Goal: Task Accomplishment & Management: Use online tool/utility

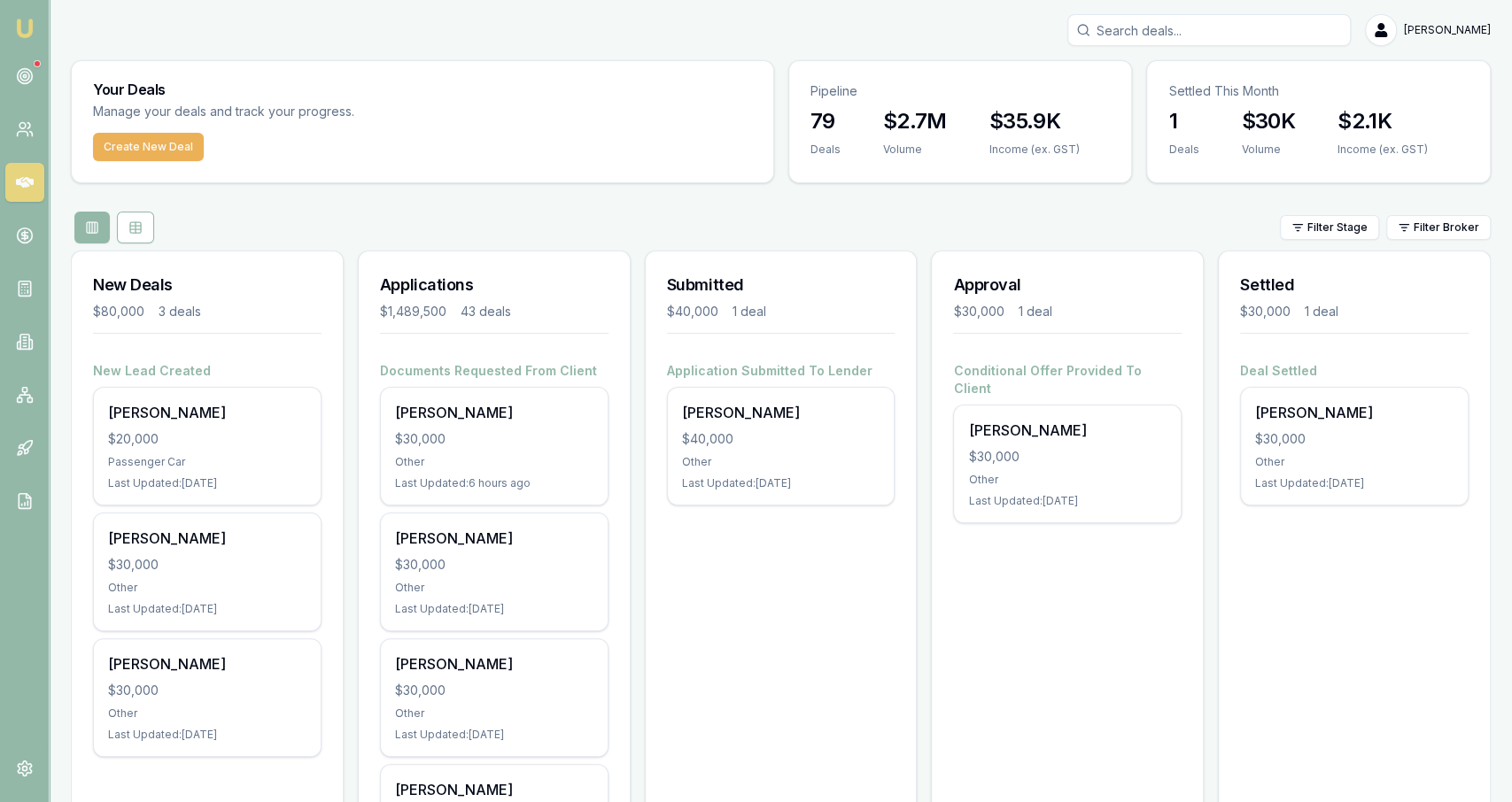
click at [1195, 31] on input "Search deals" at bounding box center [1209, 30] width 284 height 31
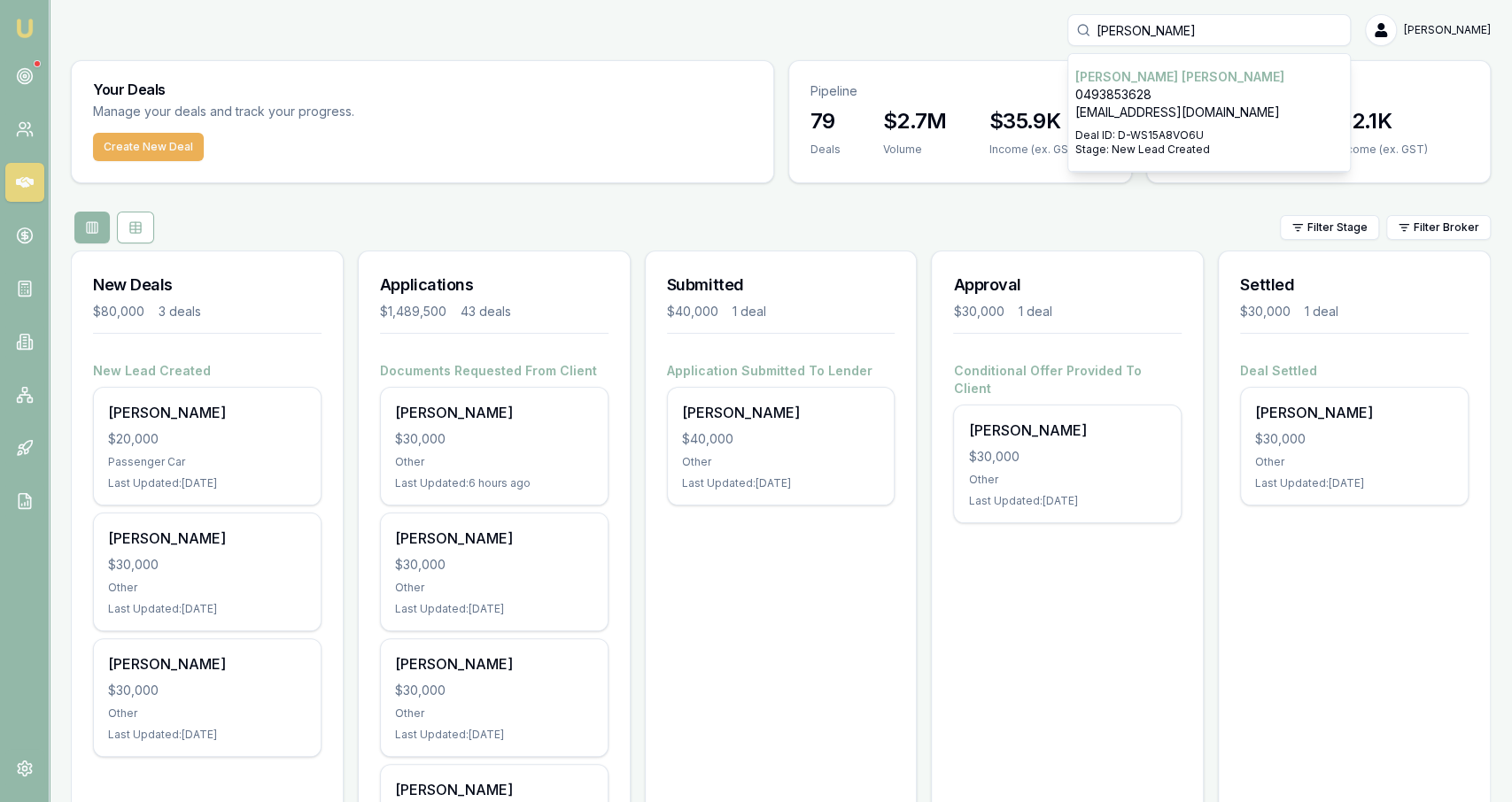
type input "[PERSON_NAME]"
click at [1238, 102] on p "0493853628" at bounding box center [1209, 94] width 268 height 18
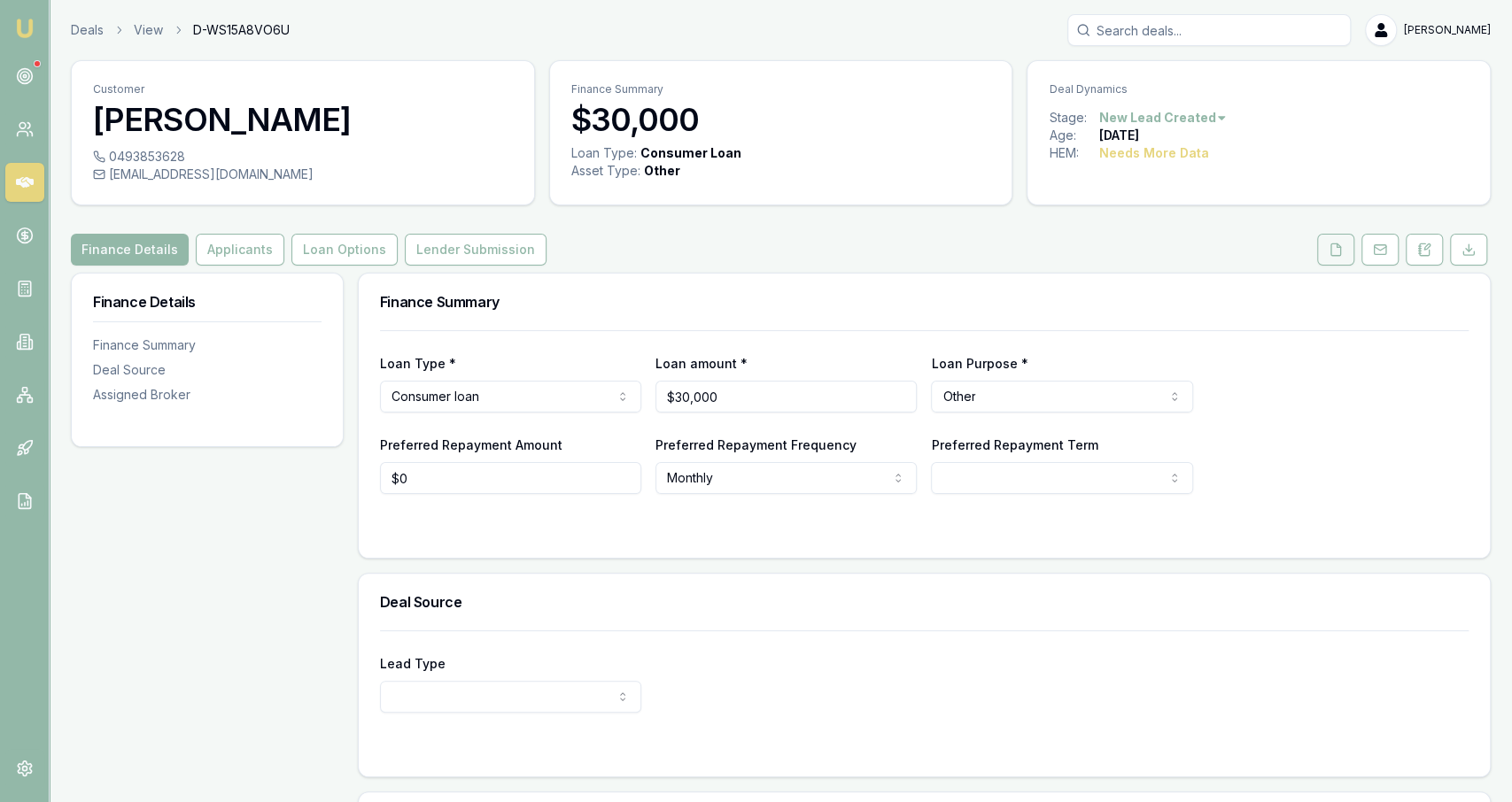
click at [1347, 248] on button at bounding box center [1335, 249] width 37 height 31
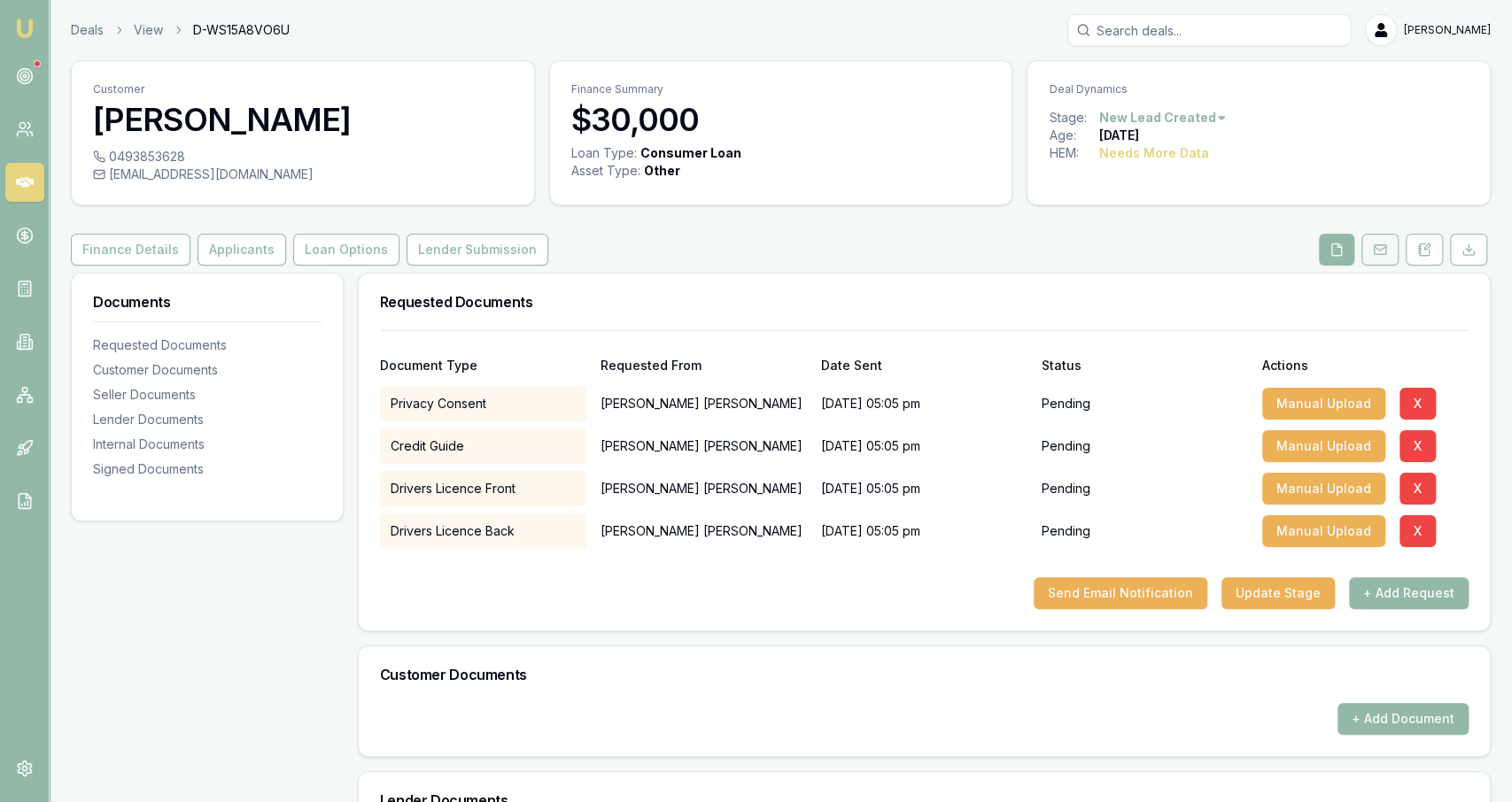
click at [1397, 252] on button at bounding box center [1380, 249] width 37 height 31
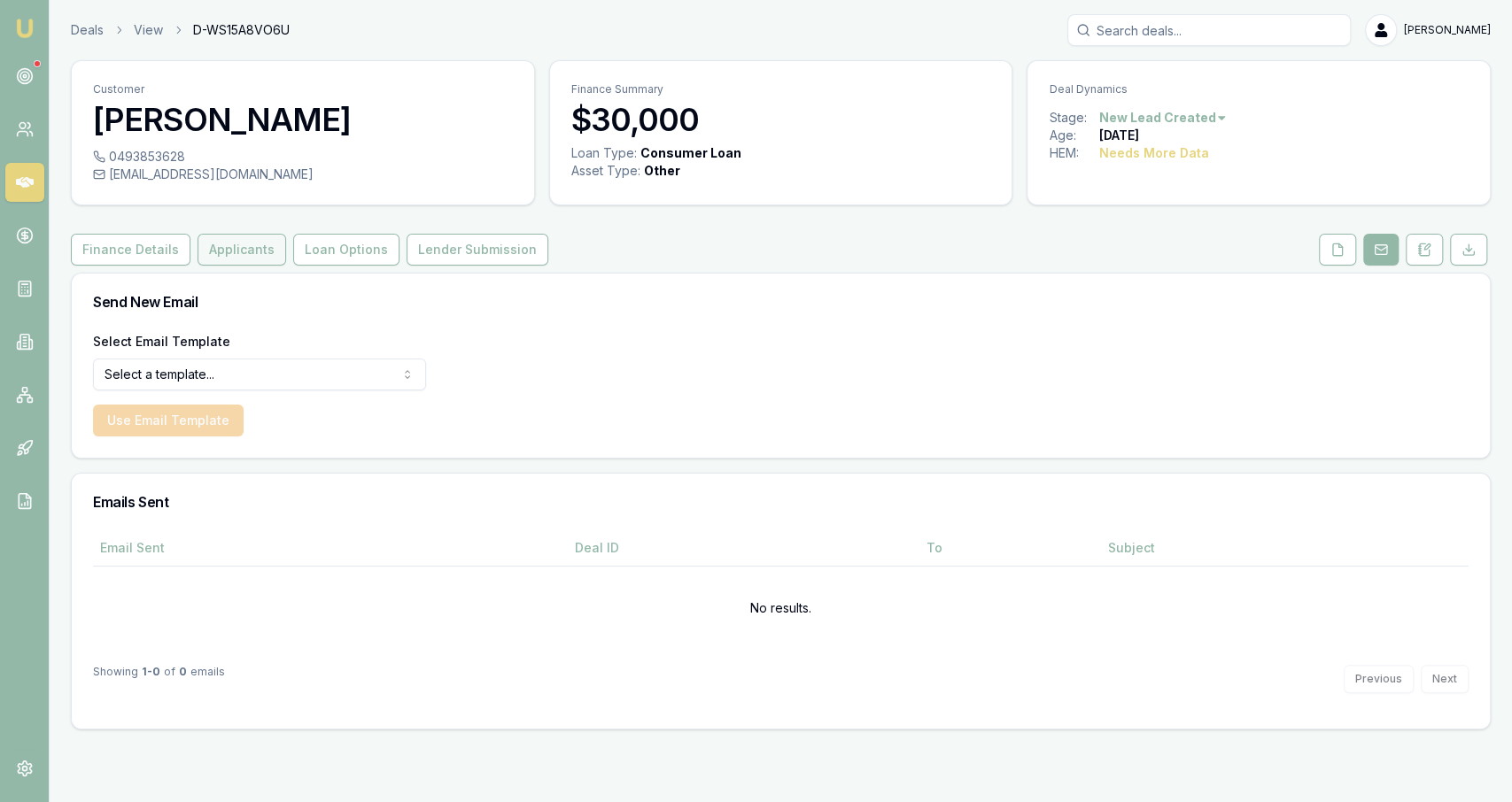
click at [258, 242] on button "Applicants" at bounding box center [242, 249] width 89 height 31
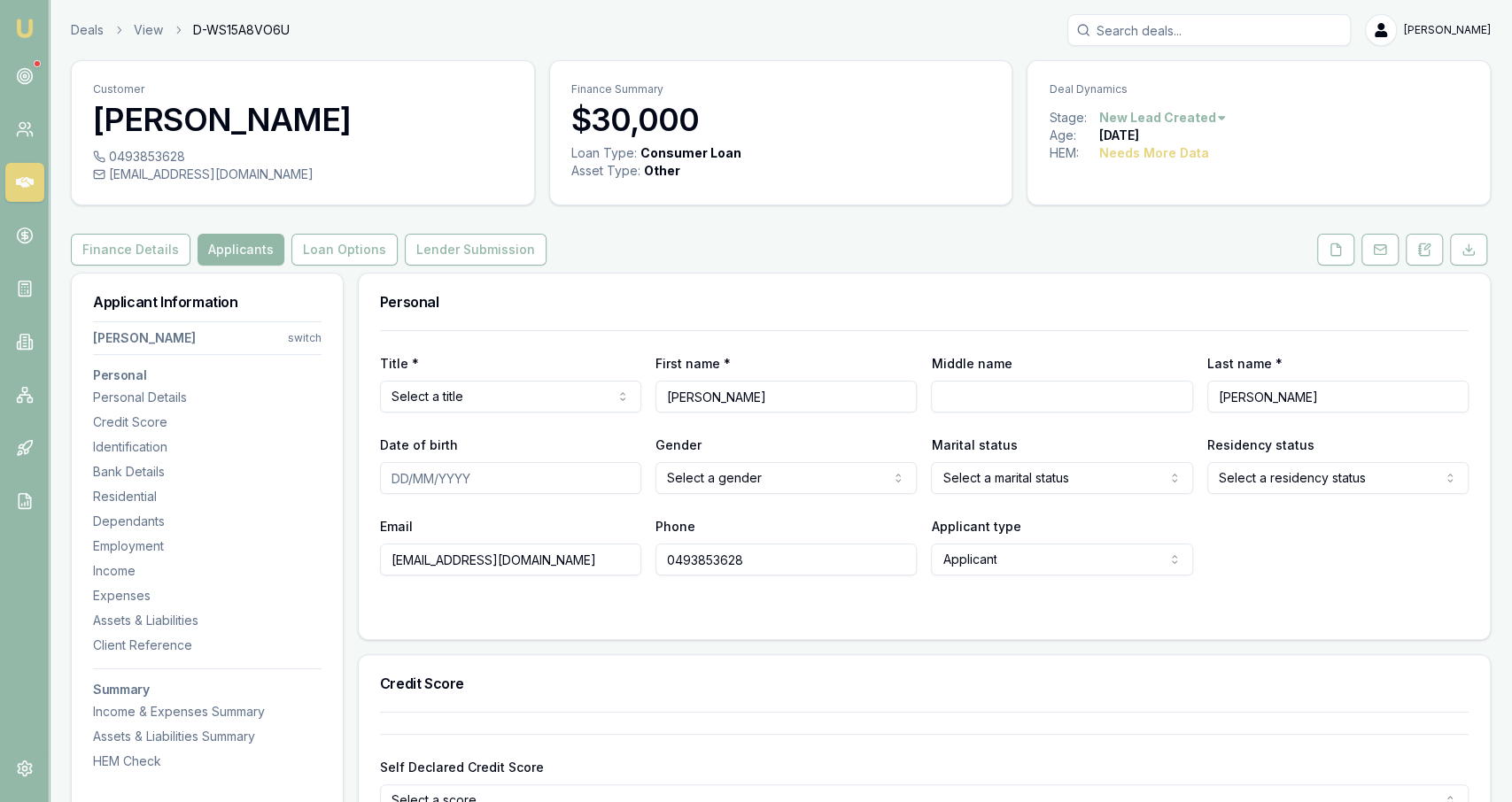
click at [630, 294] on h3 "Personal" at bounding box center [924, 301] width 1089 height 14
click at [1378, 245] on rect at bounding box center [1380, 250] width 11 height 10
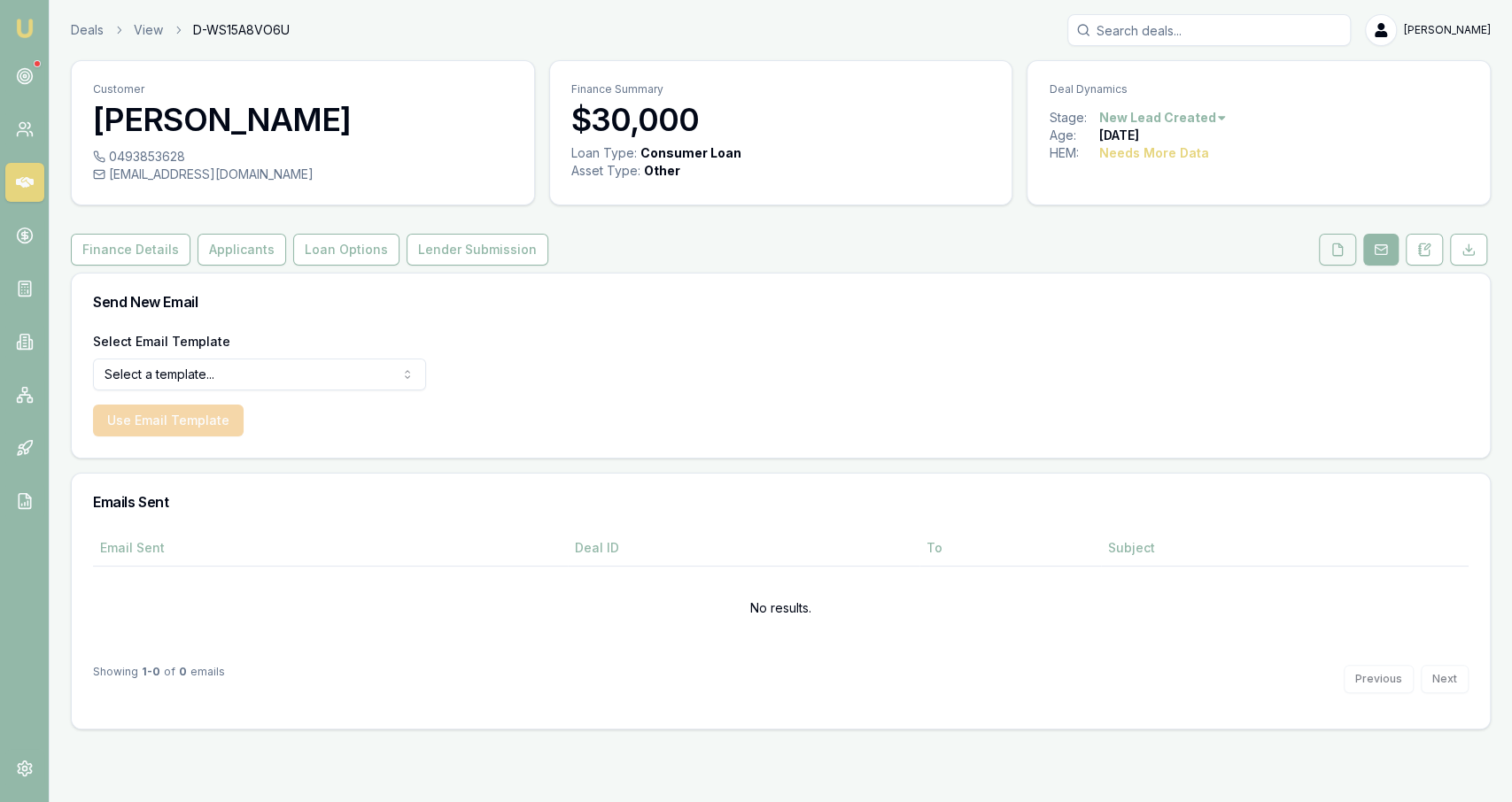
click at [1342, 253] on icon at bounding box center [1338, 249] width 10 height 11
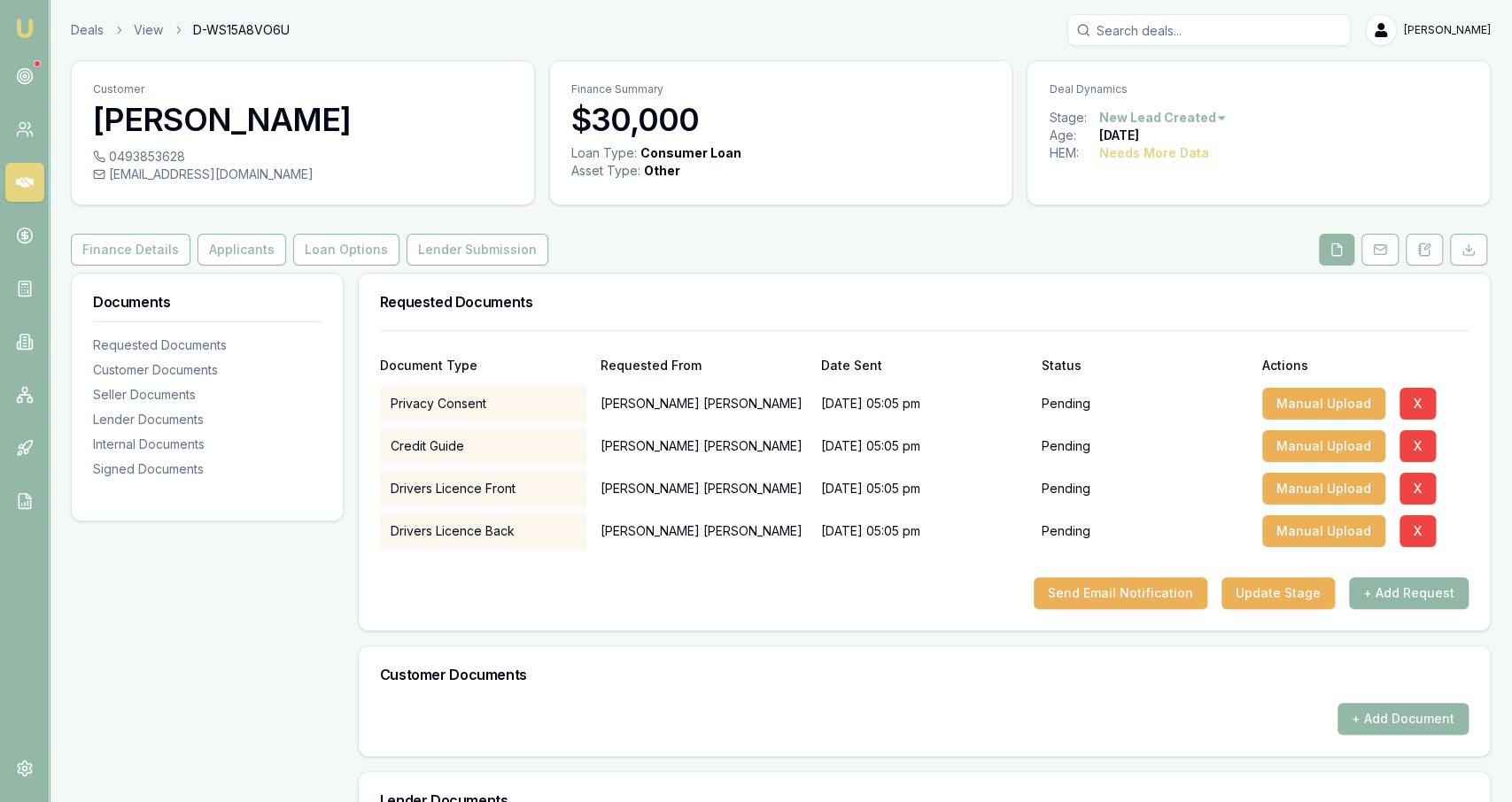
click at [1416, 585] on button "+ Add Request" at bounding box center [1408, 593] width 120 height 31
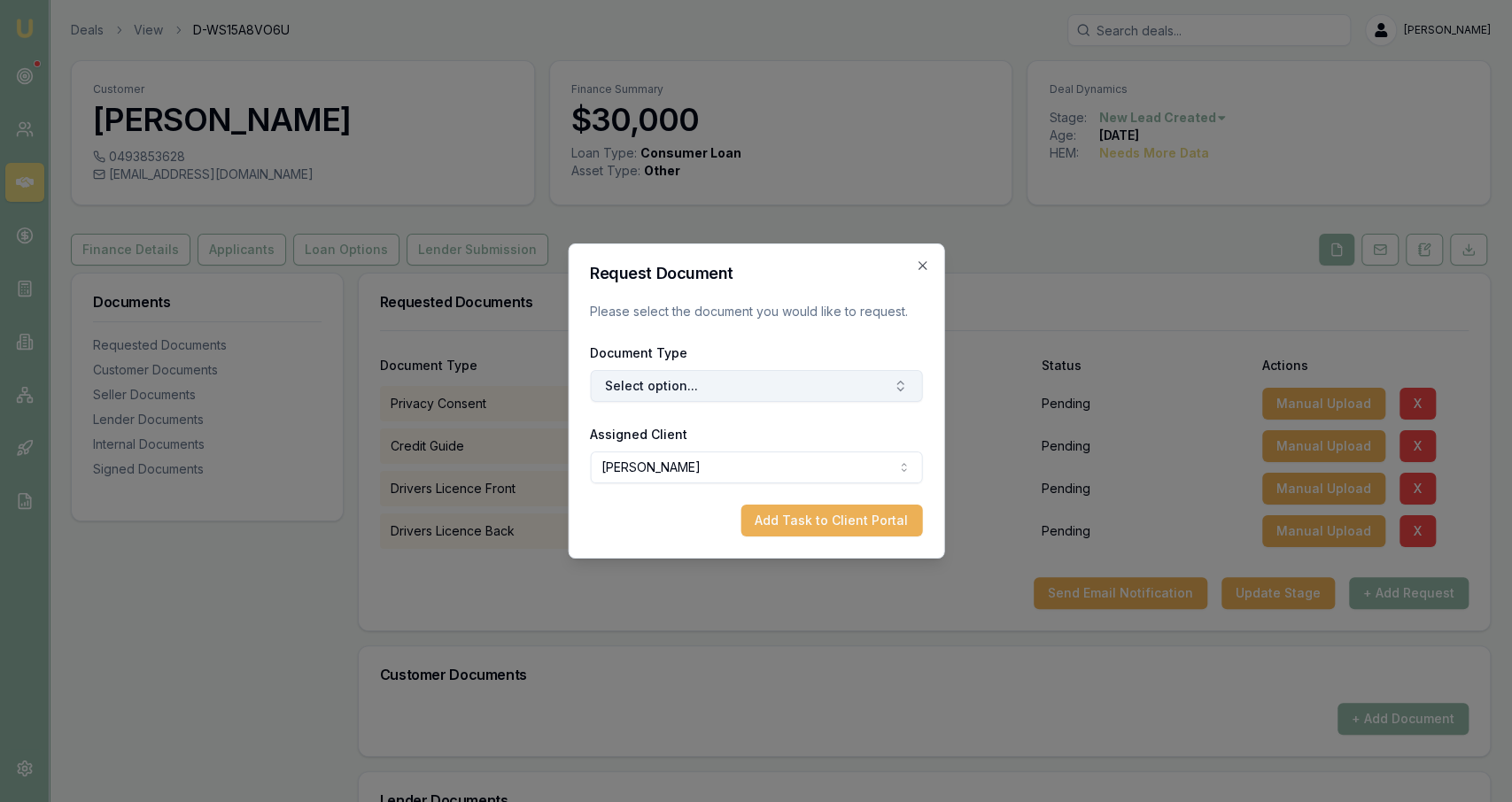
click at [623, 395] on button "Select option..." at bounding box center [756, 386] width 332 height 31
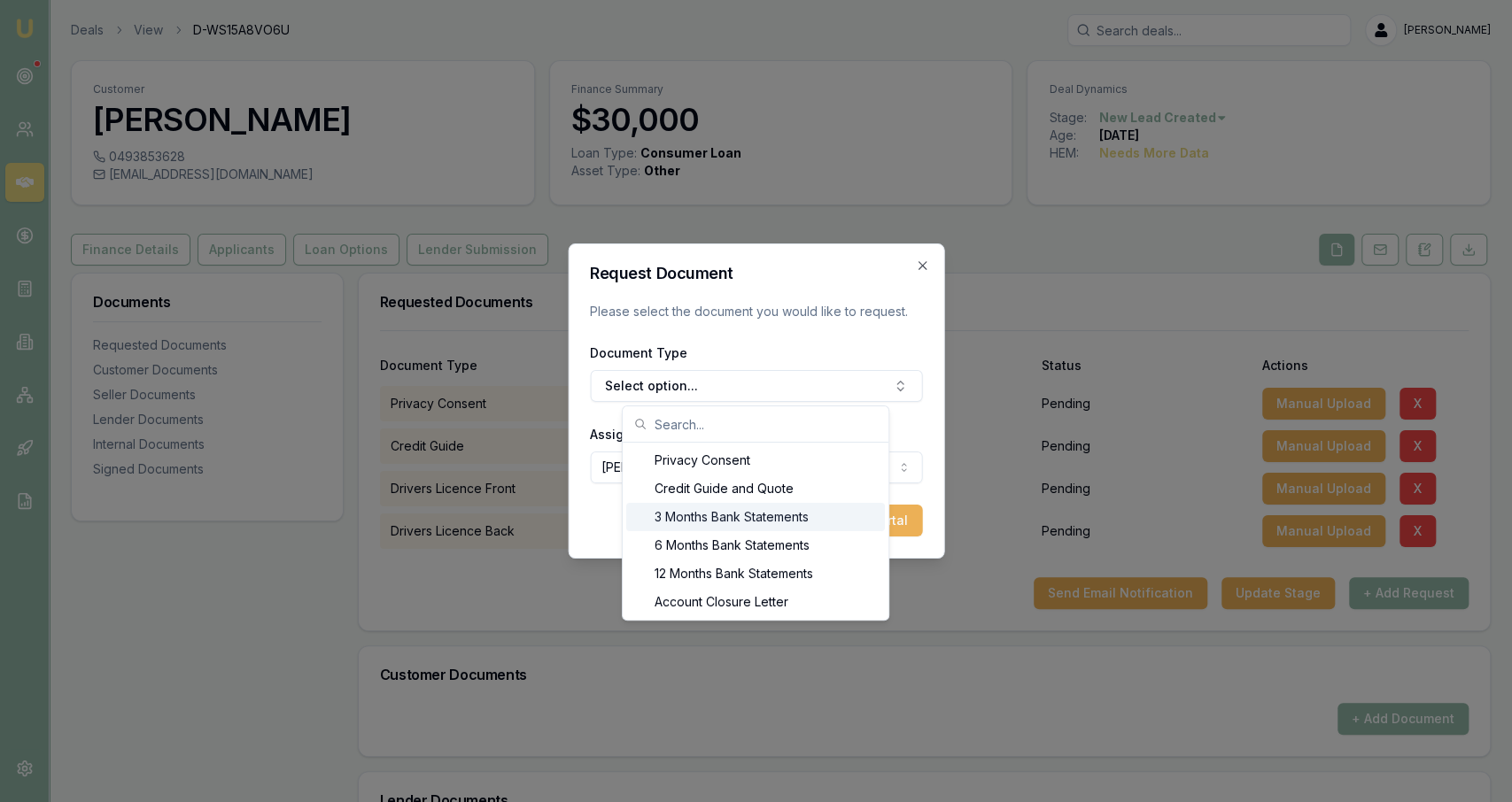
click at [732, 511] on div "3 Months Bank Statements" at bounding box center [755, 517] width 258 height 29
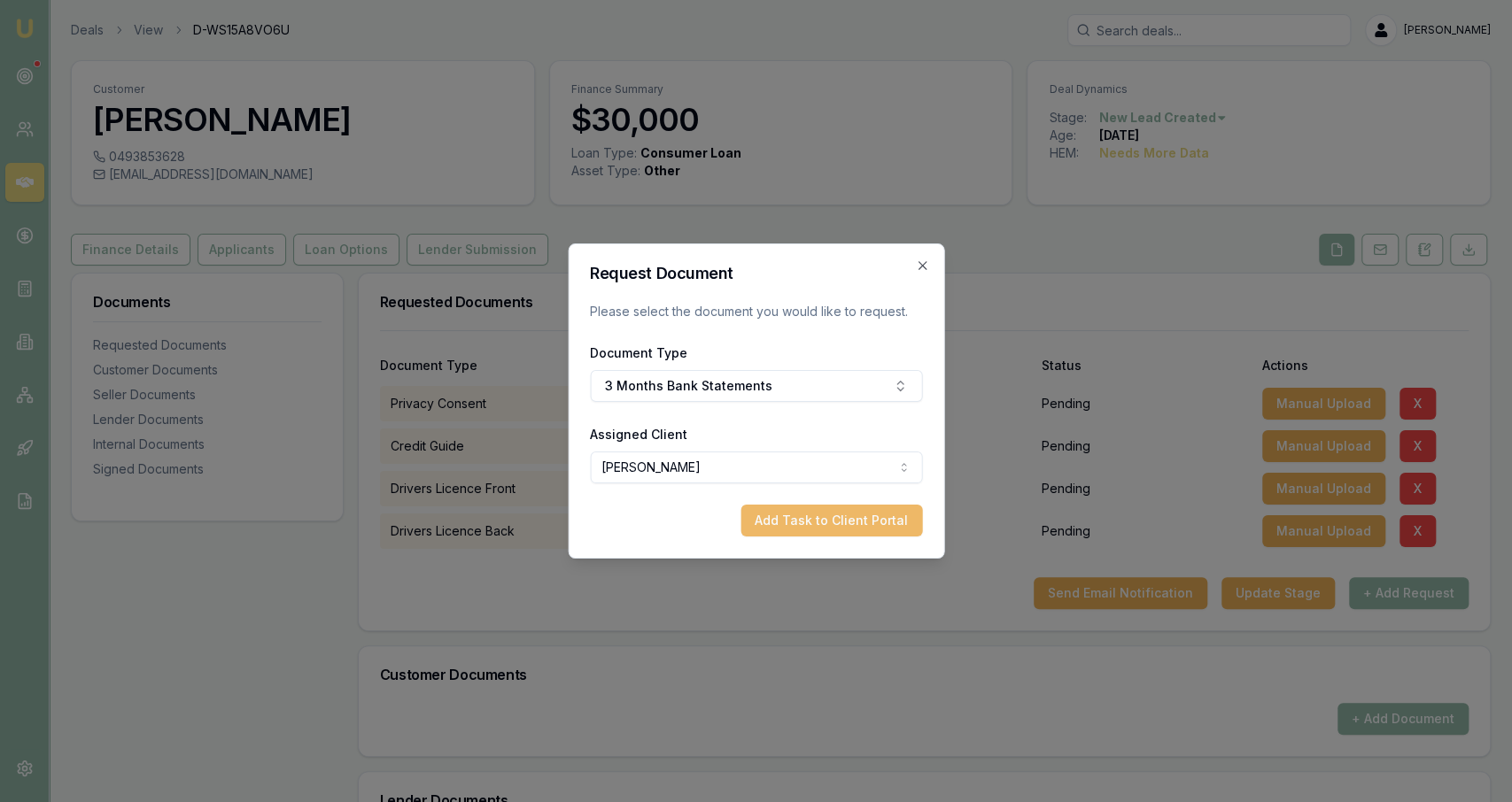
click at [803, 516] on button "Add Task to Client Portal" at bounding box center [831, 520] width 182 height 31
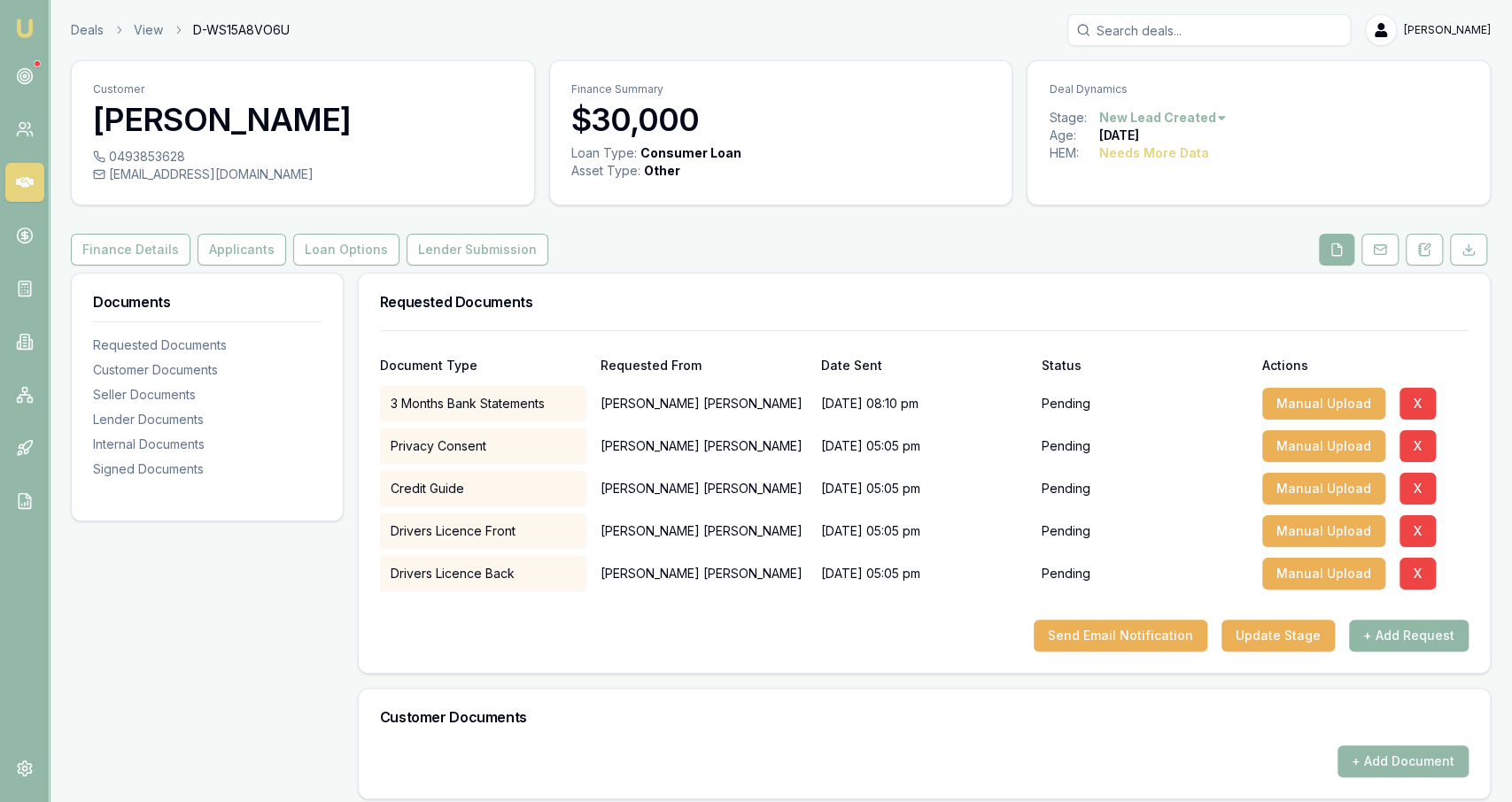
click at [1418, 638] on button "+ Add Request" at bounding box center [1408, 635] width 120 height 31
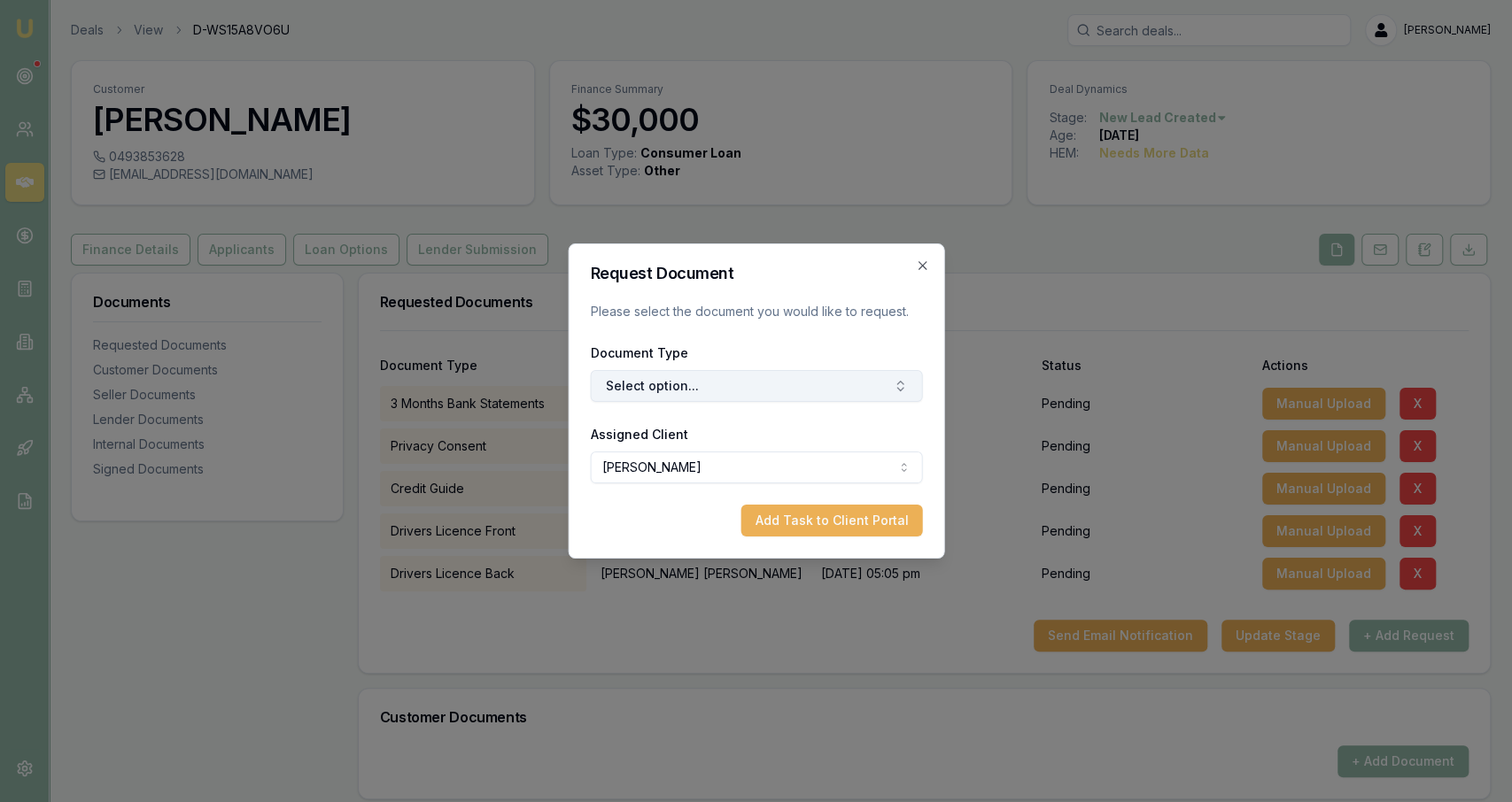
click at [901, 382] on icon "button" at bounding box center [900, 382] width 6 height 3
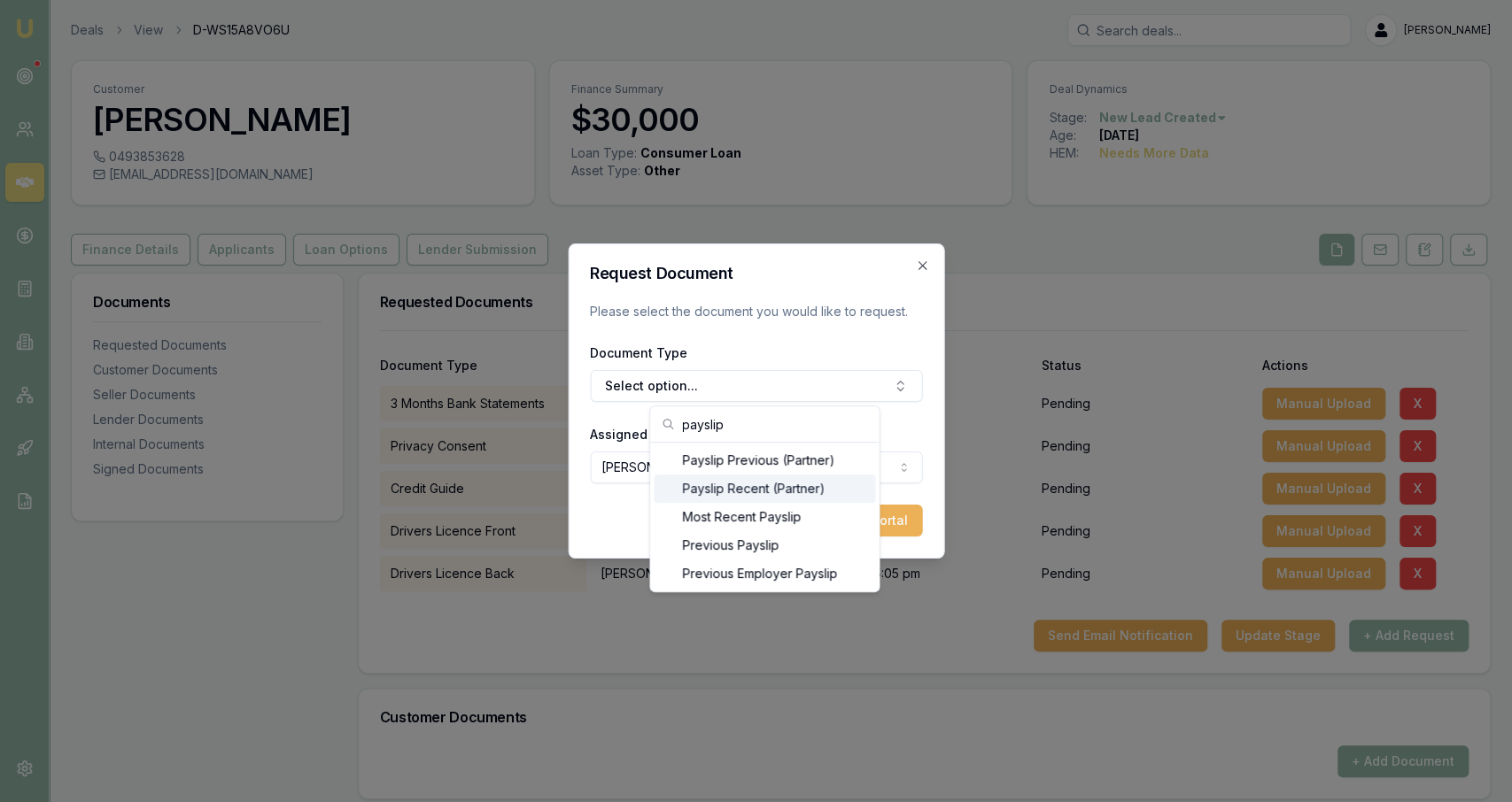
type input "payslip"
click at [794, 508] on div "Most Recent Payslip" at bounding box center [763, 517] width 221 height 29
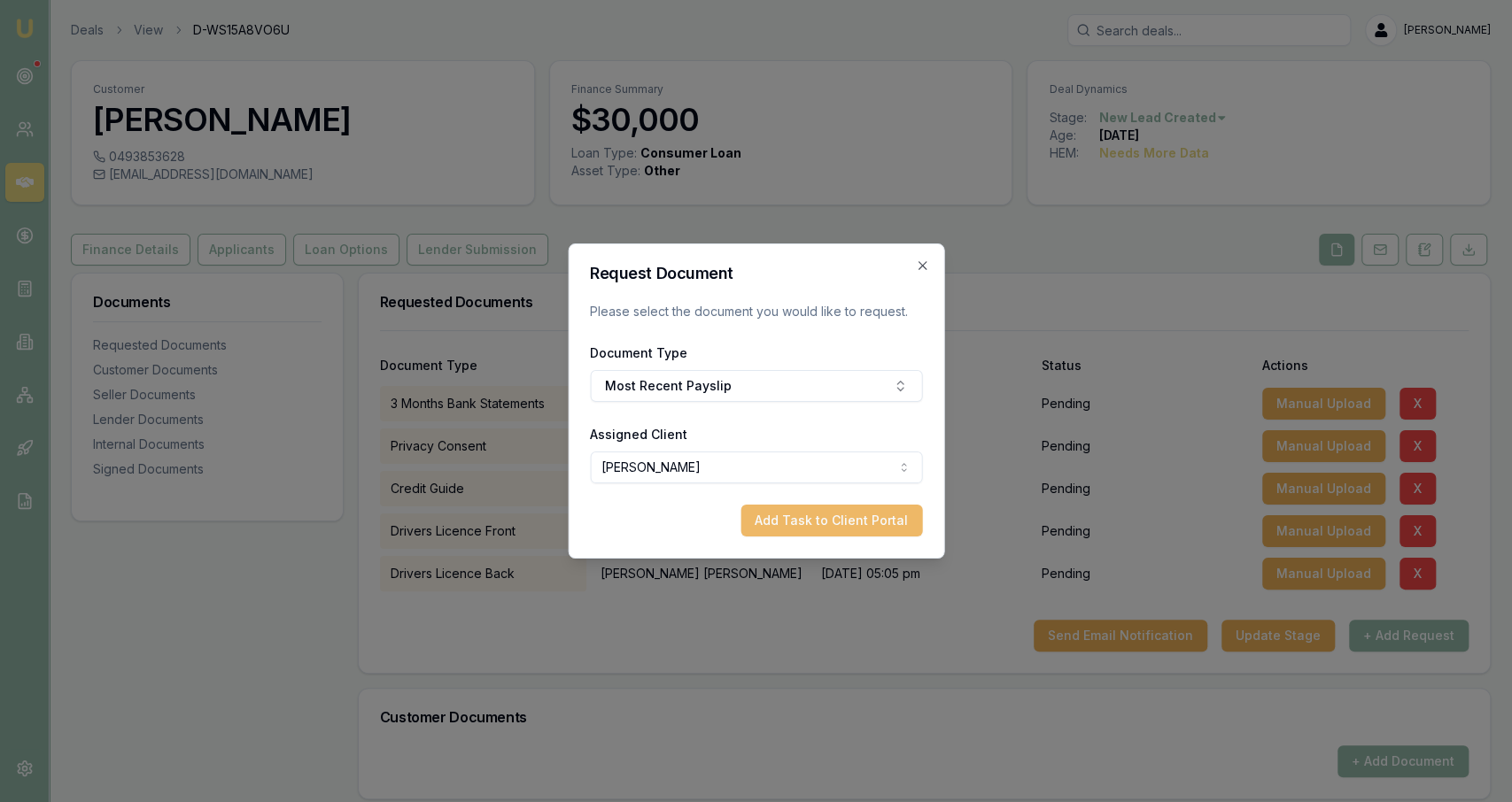
click at [813, 516] on button "Add Task to Client Portal" at bounding box center [831, 520] width 182 height 31
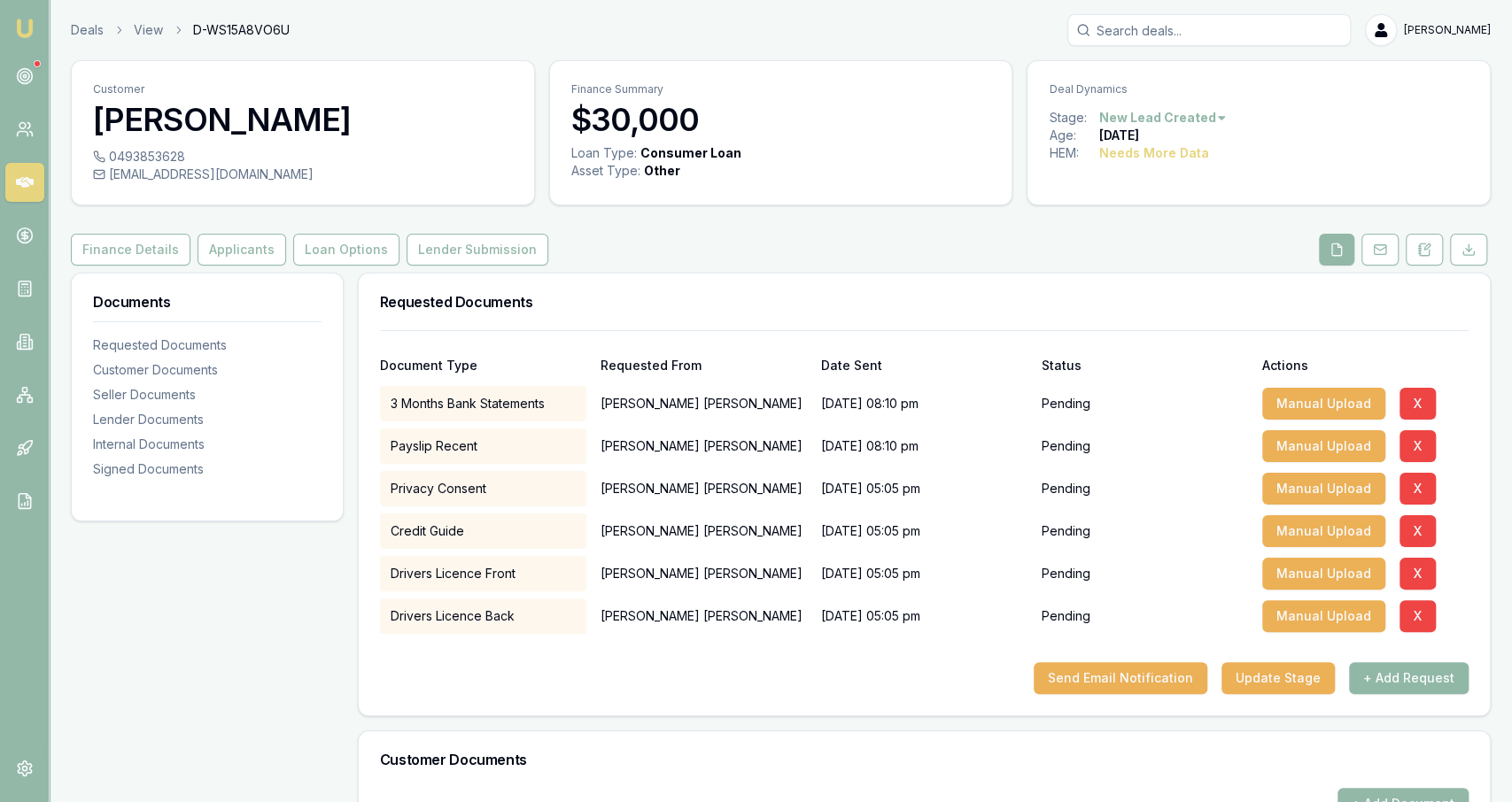
click at [1421, 671] on button "+ Add Request" at bounding box center [1408, 678] width 120 height 31
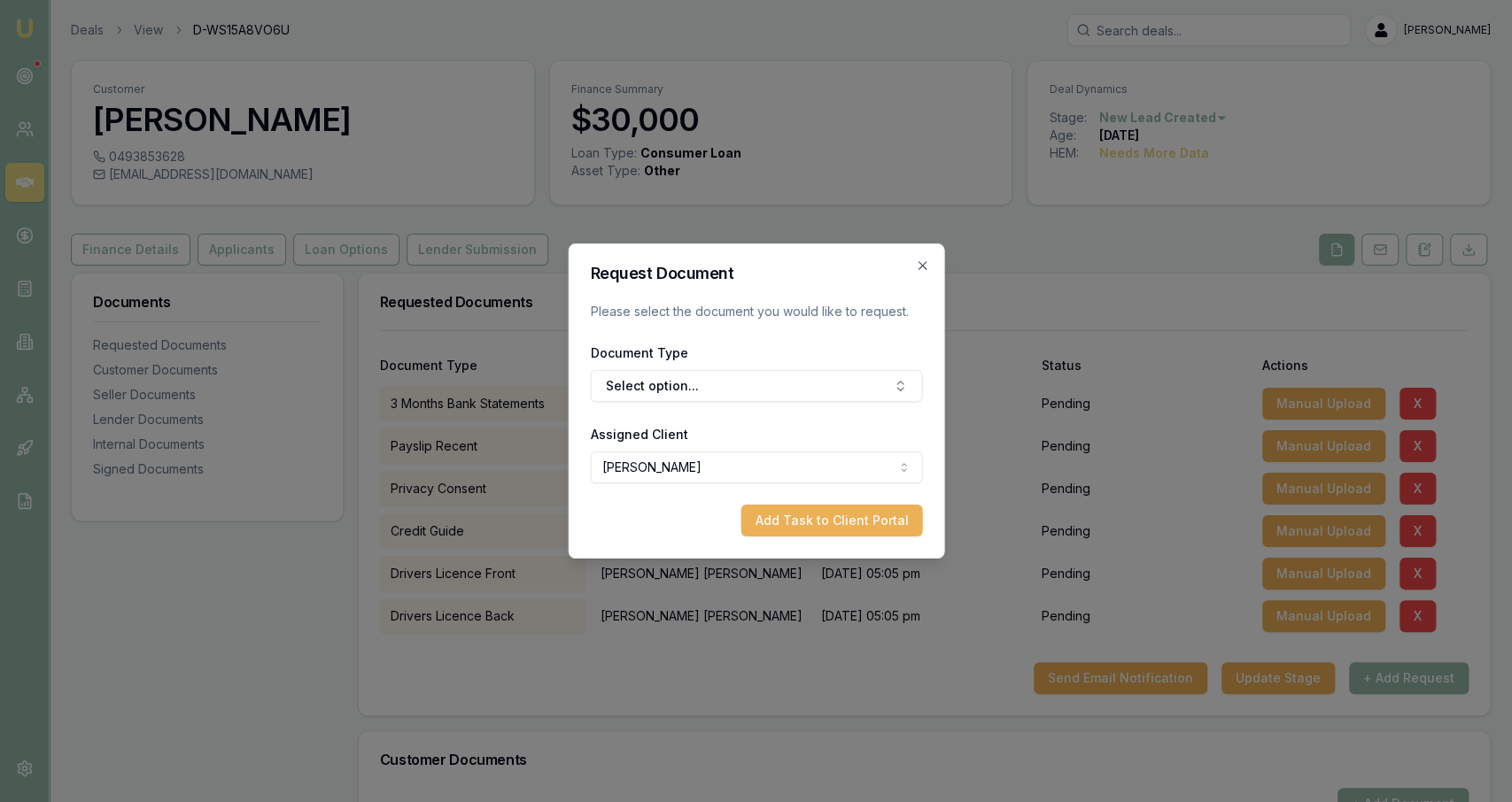
click at [901, 405] on form "Request Document Please select the document you would like to request. Document…" at bounding box center [756, 401] width 332 height 271
click at [901, 388] on icon "button" at bounding box center [900, 385] width 14 height 14
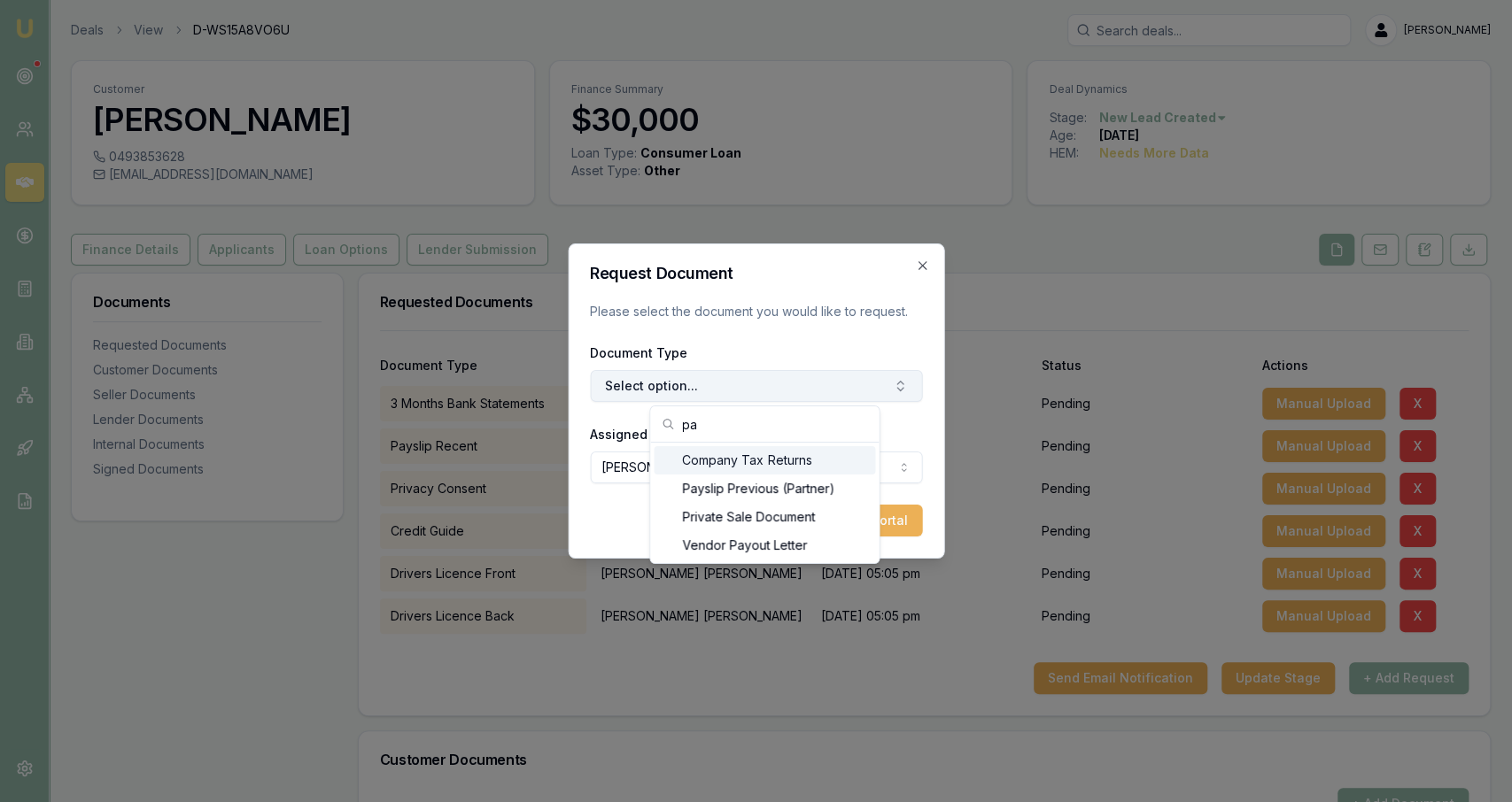
scroll to position [81, 0]
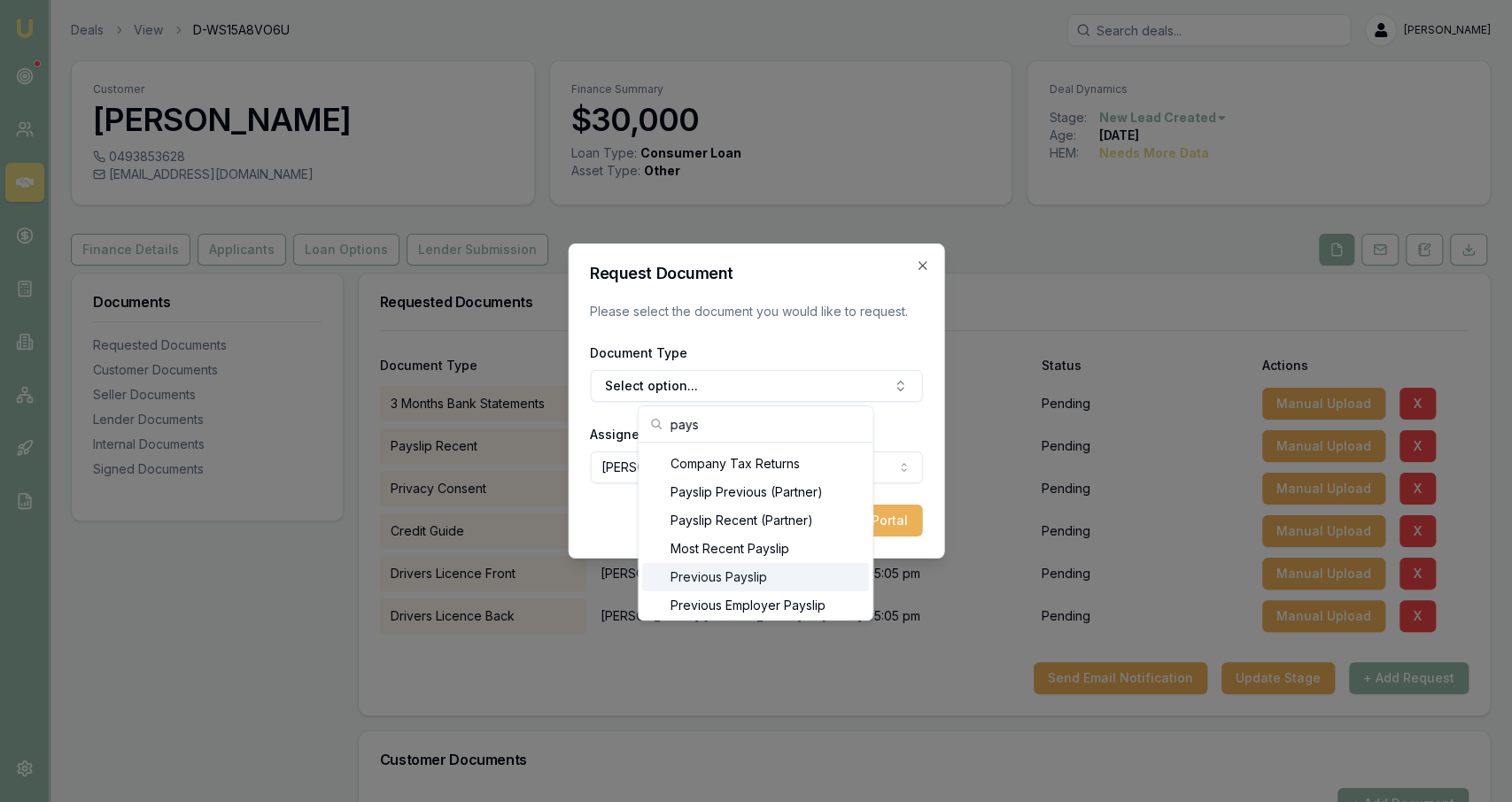
type input "pays"
click at [818, 574] on div "Previous Payslip" at bounding box center [755, 577] width 227 height 29
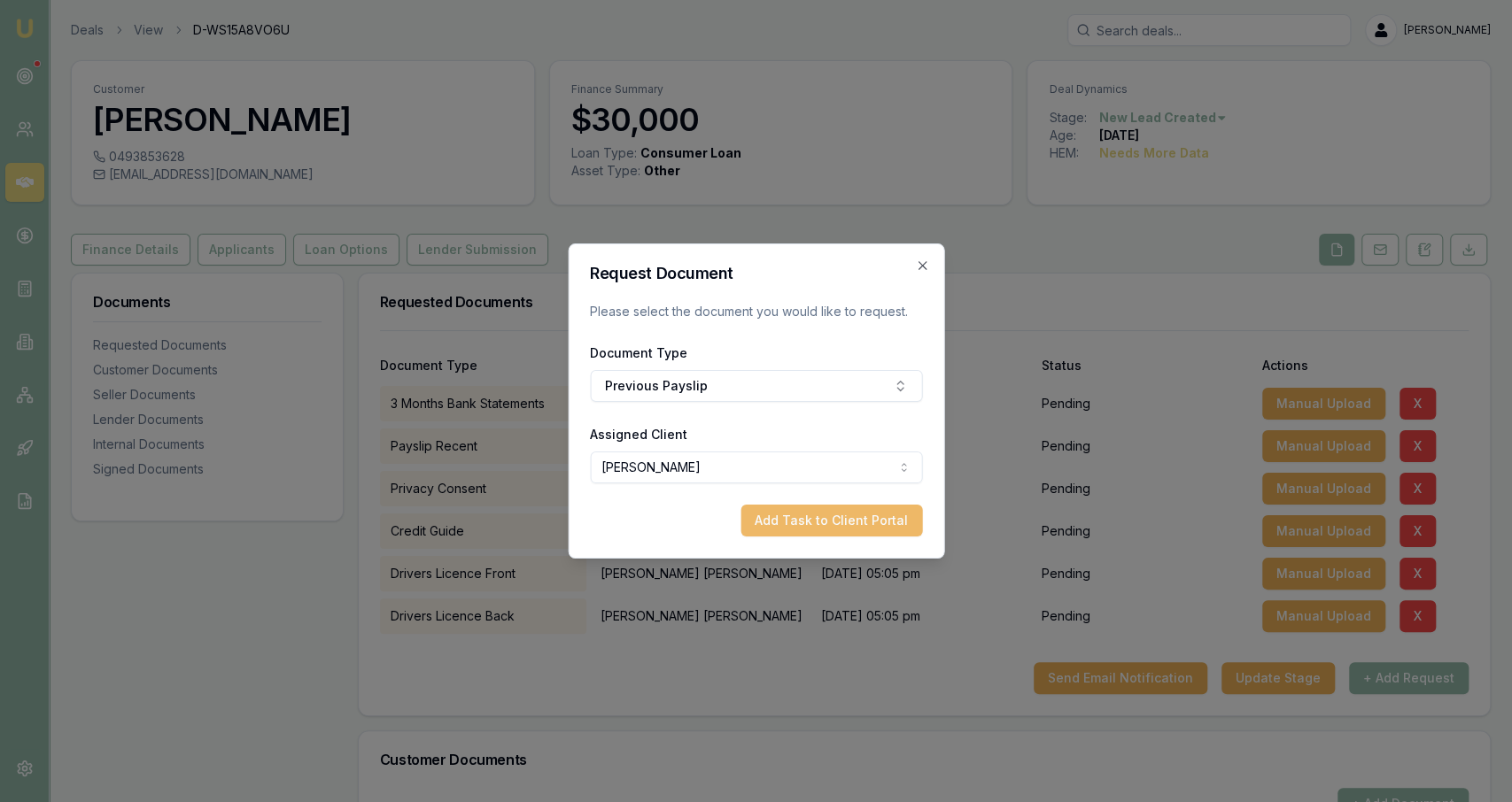
click at [865, 524] on button "Add Task to Client Portal" at bounding box center [831, 520] width 182 height 31
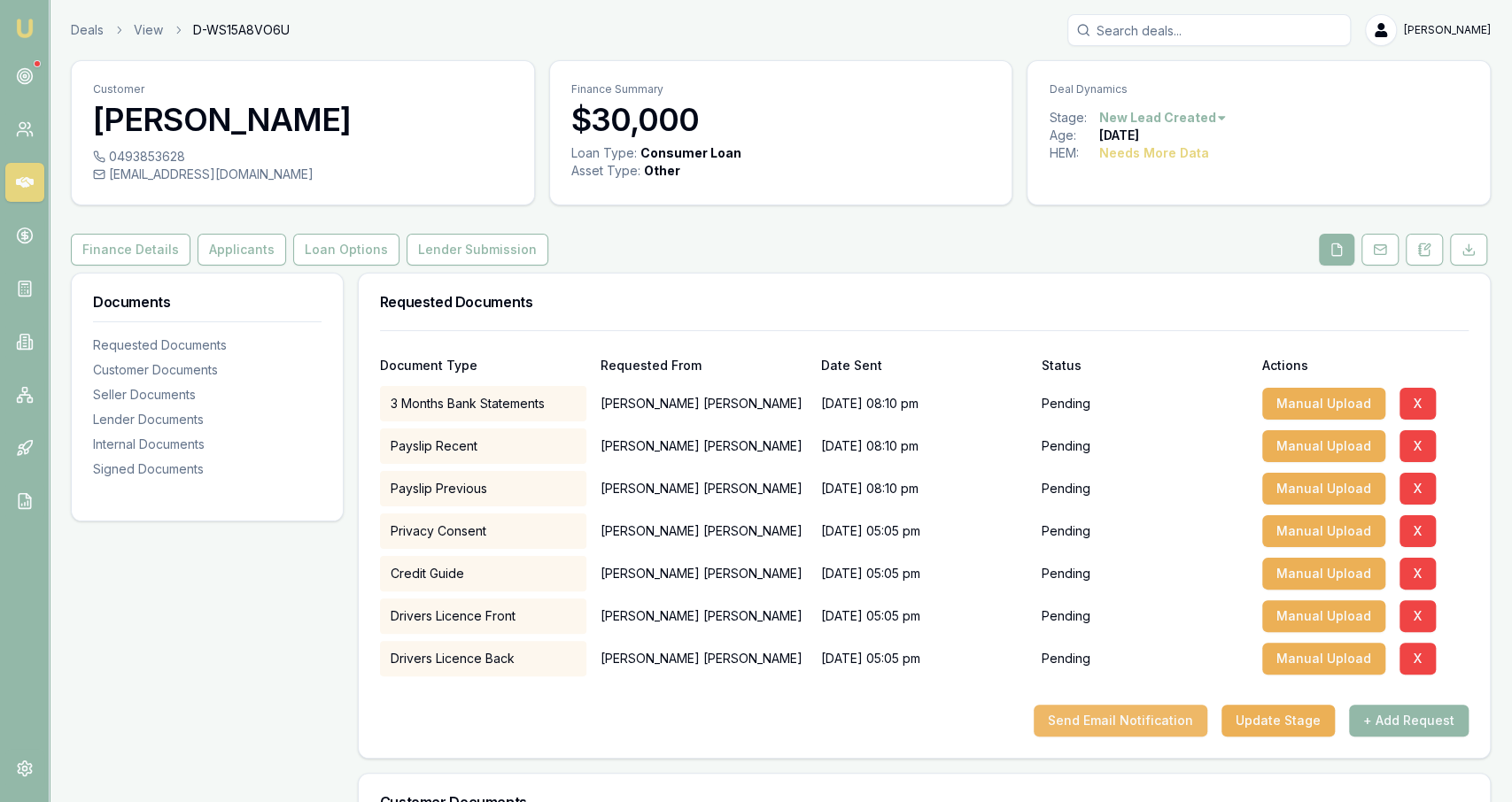
click at [1108, 734] on button "Send Email Notification" at bounding box center [1120, 721] width 173 height 31
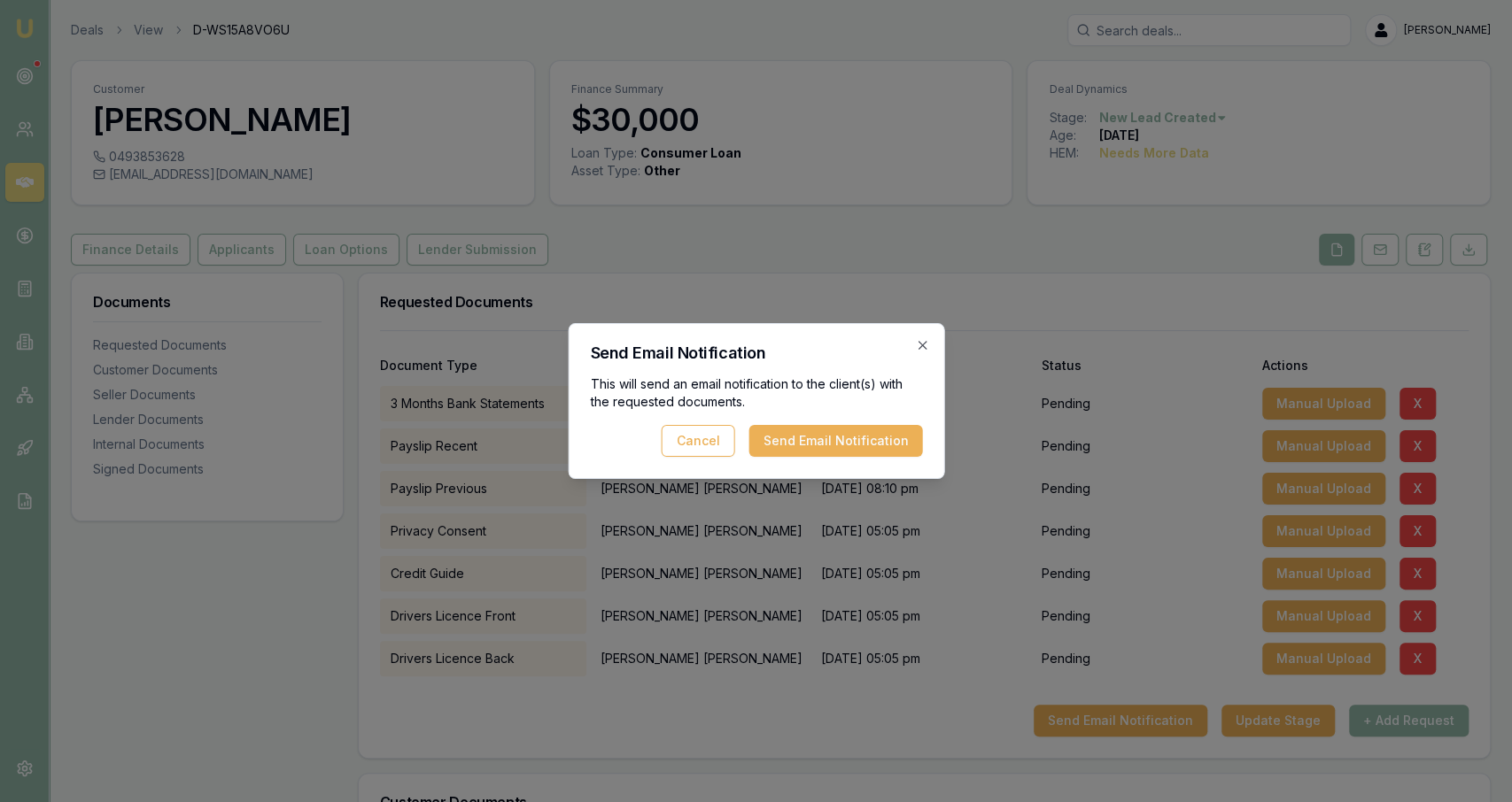
click at [908, 457] on div "Send Email Notification This will send an email notification to the client(s) w…" at bounding box center [756, 401] width 376 height 156
click at [905, 447] on button "Send Email Notification" at bounding box center [835, 441] width 173 height 31
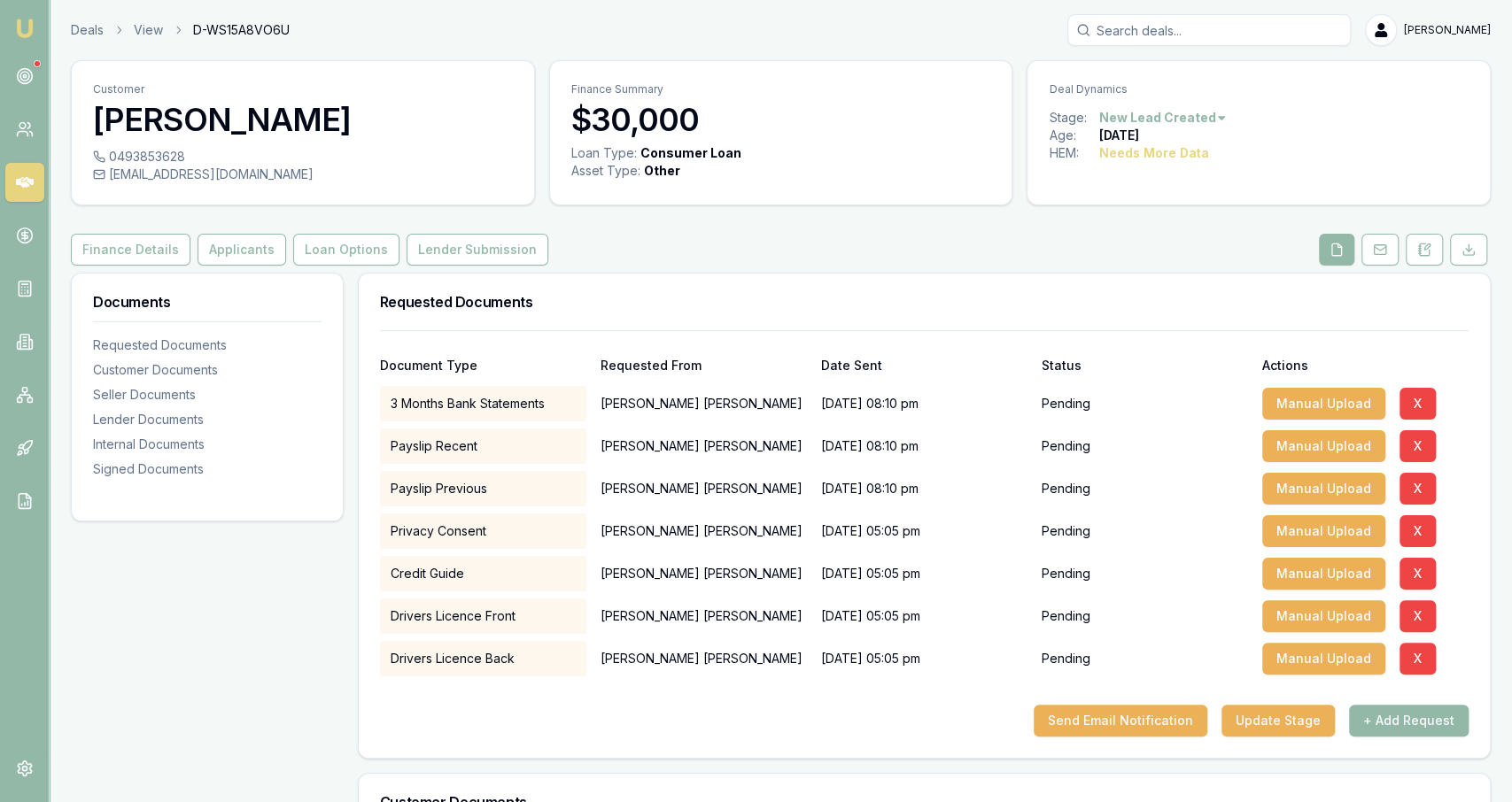
click at [45, 54] on nav "Emu Broker" at bounding box center [24, 267] width 49 height 534
click at [38, 64] on div at bounding box center [37, 64] width 7 height 7
click at [31, 72] on circle at bounding box center [24, 77] width 15 height 15
